Goal: Find contact information: Find contact information

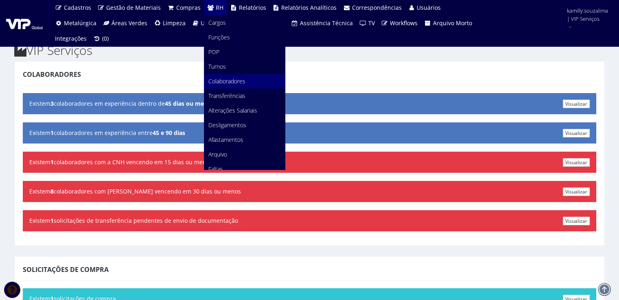
click at [219, 83] on span "Colaboradores" at bounding box center [226, 81] width 37 height 8
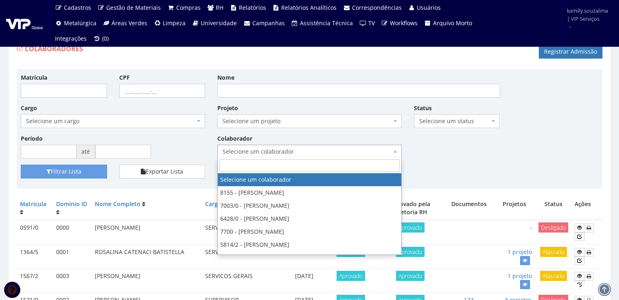
click at [259, 150] on span "Selecione um colaborador" at bounding box center [307, 152] width 169 height 8
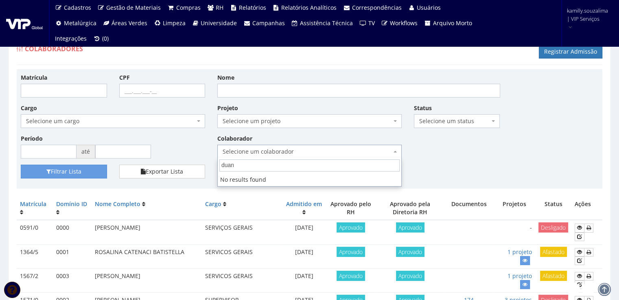
type input "duani"
click at [258, 88] on input "Nome" at bounding box center [358, 91] width 283 height 14
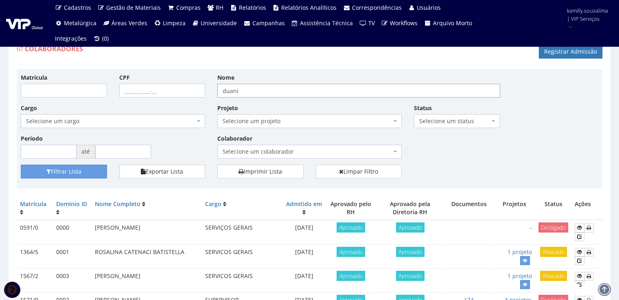
type input "DUANI AUGUSTO DE OLIVEIRA"
click at [96, 170] on button "Filtrar Lista" at bounding box center [64, 172] width 86 height 14
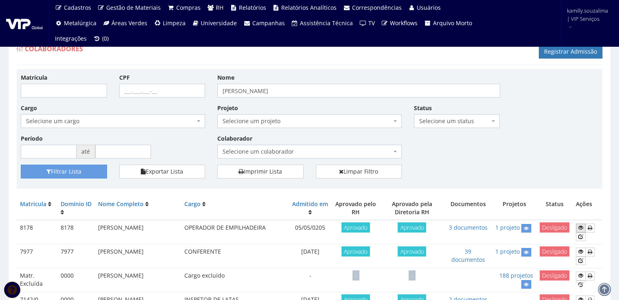
click at [581, 225] on icon at bounding box center [580, 228] width 5 height 6
drag, startPoint x: 324, startPoint y: 87, endPoint x: 114, endPoint y: 94, distance: 210.5
click at [117, 94] on div "Matrícula CPF Nome DUANI AUGUSTO DE OLIVEIRA Cargo Selecione um cargo G0610 D00…" at bounding box center [310, 119] width 590 height 92
type input "[PERSON_NAME]"
click at [79, 167] on button "Filtrar Lista" at bounding box center [64, 172] width 86 height 14
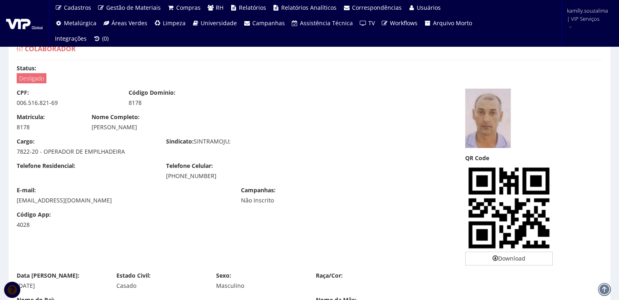
drag, startPoint x: 217, startPoint y: 175, endPoint x: 164, endPoint y: 176, distance: 53.3
click at [164, 176] on div "Telefone Celular: (64) 99243-3764" at bounding box center [234, 171] width 149 height 18
copy div "(64) 99243-3764"
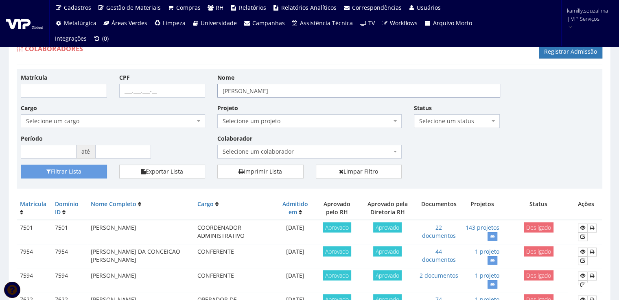
click at [267, 90] on input "marcos antonioo de jesus" at bounding box center [358, 91] width 283 height 14
type input "[PERSON_NAME]"
click at [84, 165] on button "Filtrar Lista" at bounding box center [64, 172] width 86 height 14
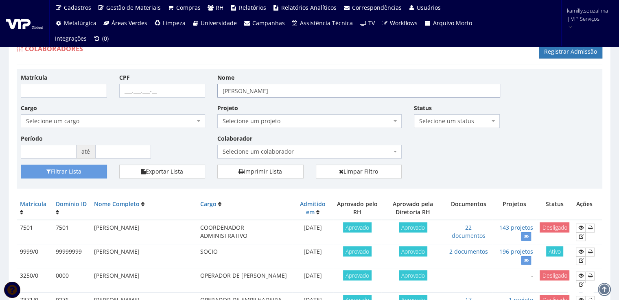
click at [241, 90] on input "[PERSON_NAME]" at bounding box center [358, 91] width 283 height 14
type input "[PERSON_NAME]"
click at [90, 173] on button "Filtrar Lista" at bounding box center [64, 172] width 86 height 14
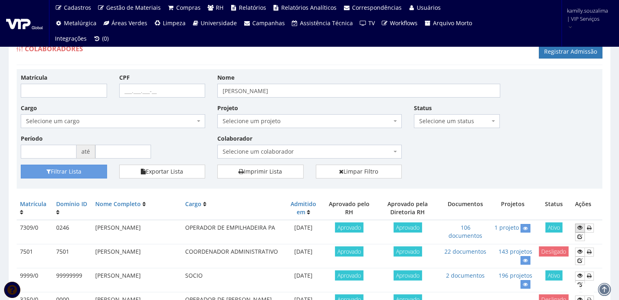
click at [582, 225] on icon at bounding box center [579, 228] width 5 height 6
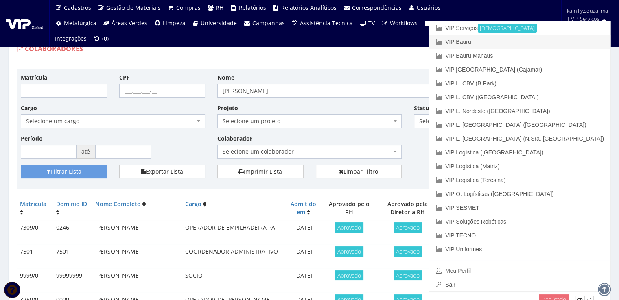
click at [558, 38] on link "VIP Bauru" at bounding box center [519, 42] width 181 height 14
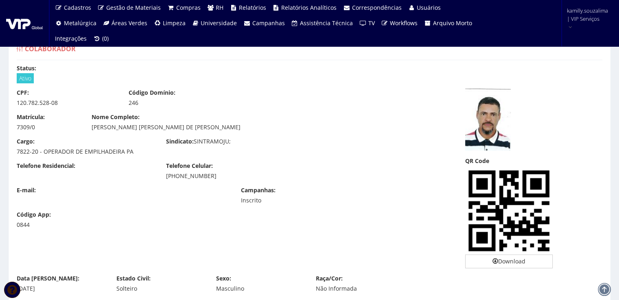
drag, startPoint x: 215, startPoint y: 172, endPoint x: 163, endPoint y: 173, distance: 52.1
click at [163, 173] on div "Telefone Celular: [PHONE_NUMBER]" at bounding box center [234, 171] width 149 height 18
copy div "[PHONE_NUMBER]"
